Goal: Check status

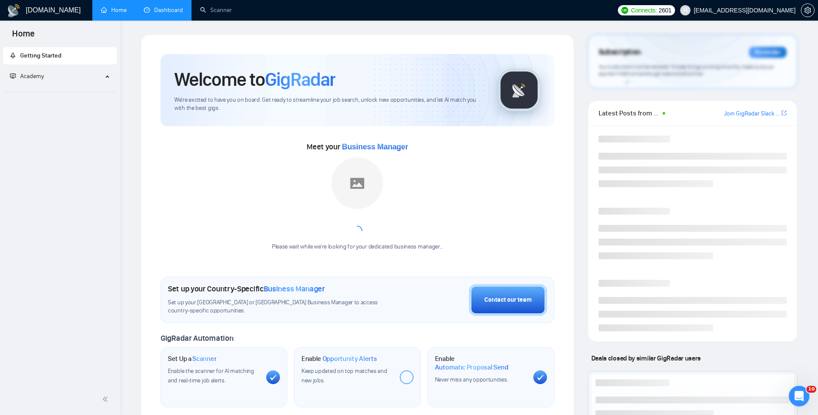
click at [165, 8] on link "Dashboard" at bounding box center [163, 9] width 39 height 7
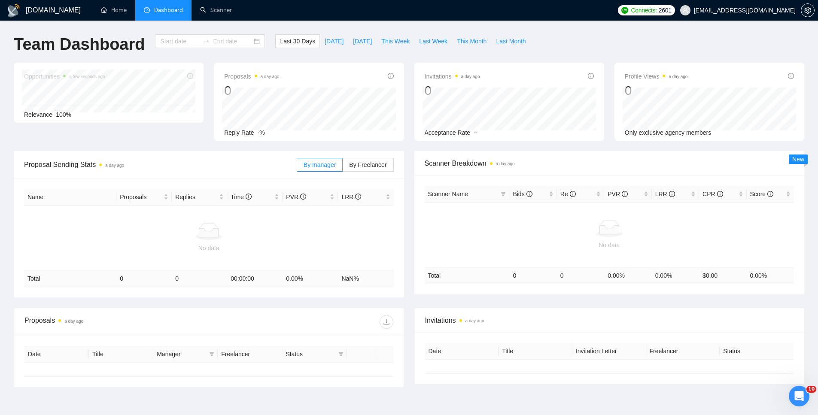
type input "[DATE]"
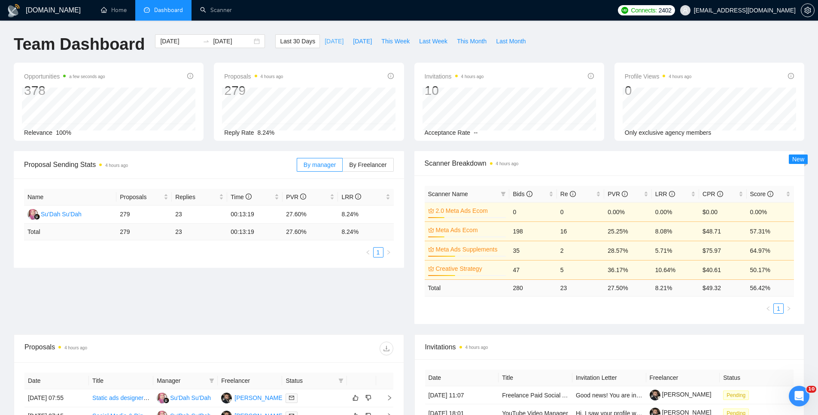
click at [325, 37] on span "[DATE]" at bounding box center [334, 41] width 19 height 9
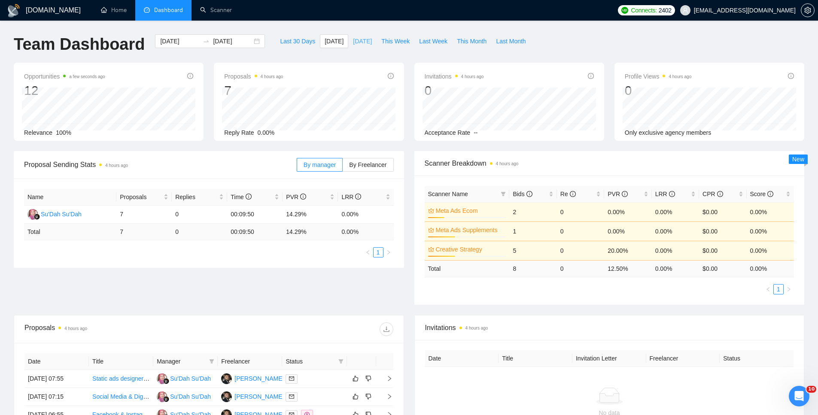
click at [362, 39] on span "[DATE]" at bounding box center [362, 41] width 19 height 9
type input "[DATE]"
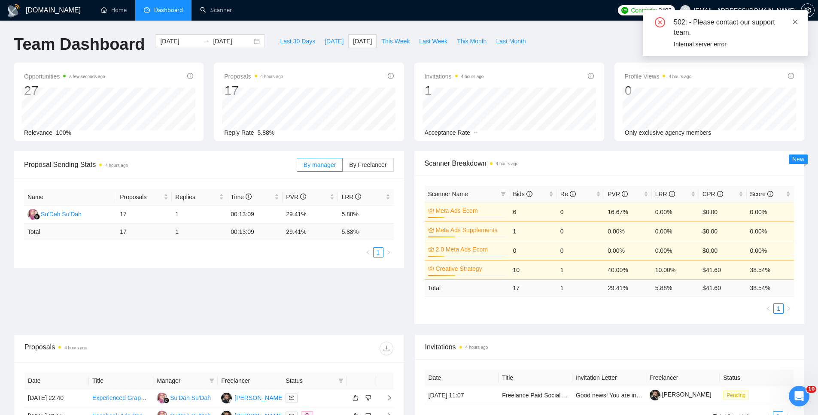
drag, startPoint x: 798, startPoint y: 20, endPoint x: 794, endPoint y: 24, distance: 5.5
click at [796, 21] on icon "close" at bounding box center [796, 22] width 6 height 6
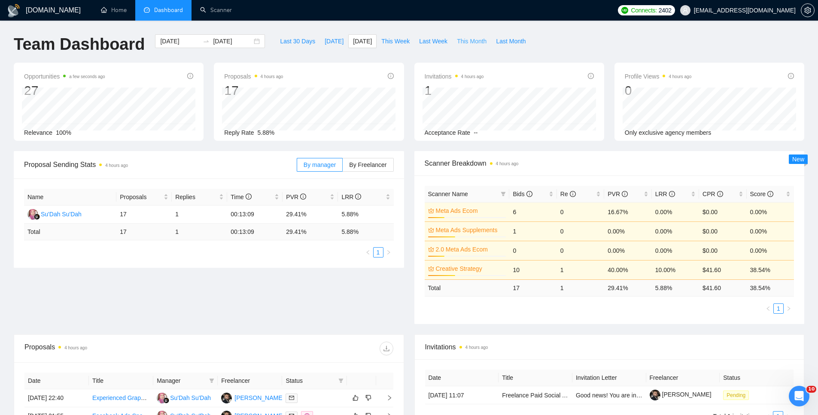
click at [479, 42] on span "This Month" at bounding box center [472, 41] width 30 height 9
type input "[DATE]"
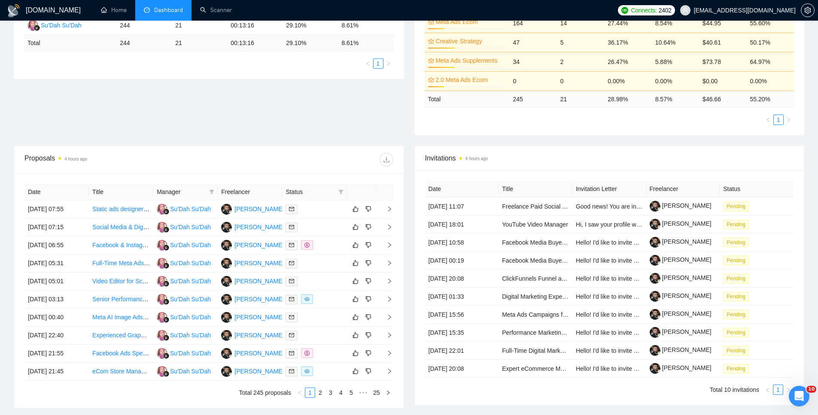
scroll to position [203, 0]
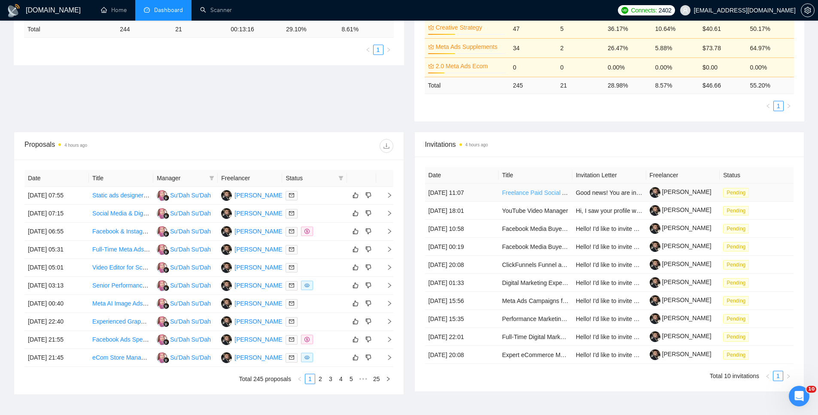
click at [518, 193] on link "Freelance Paid Social Ads Manager (Meta & Instagram)" at bounding box center [576, 192] width 149 height 7
